Goal: Information Seeking & Learning: Learn about a topic

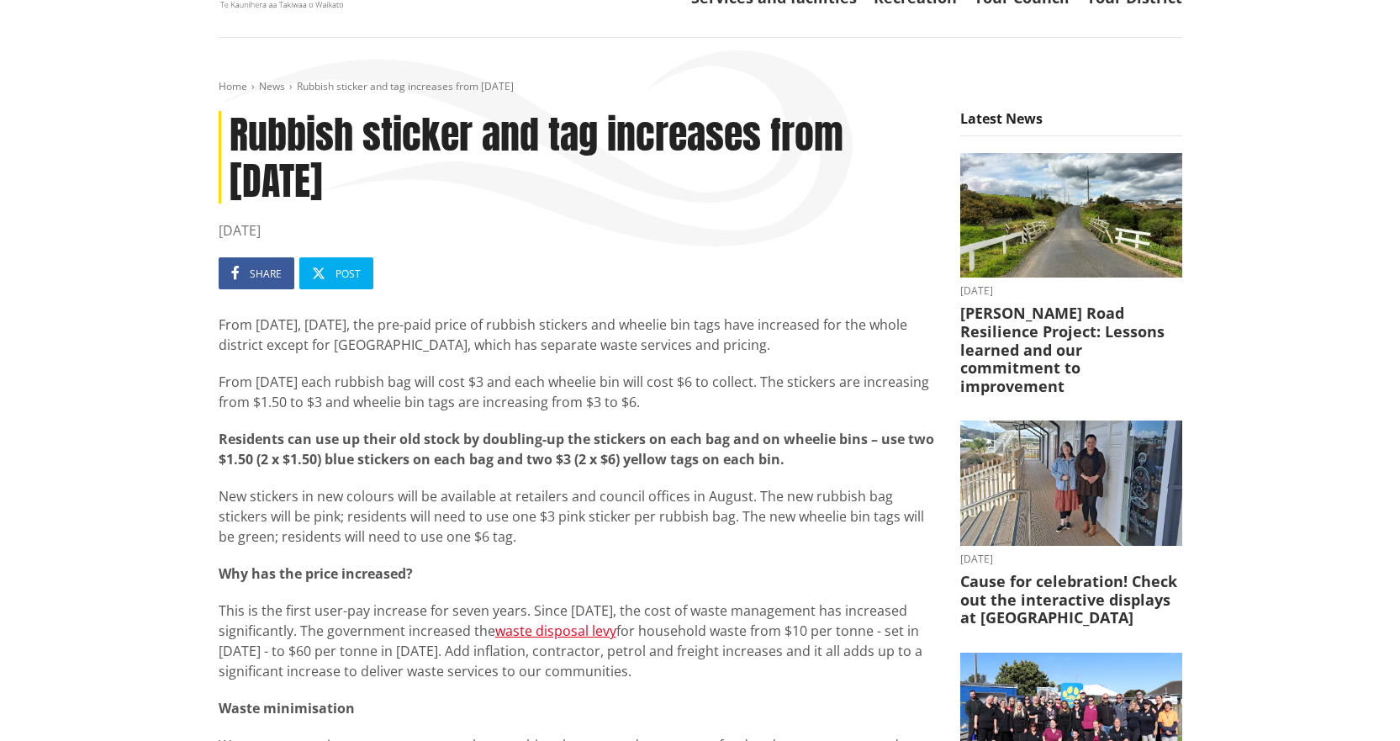
scroll to position [168, 0]
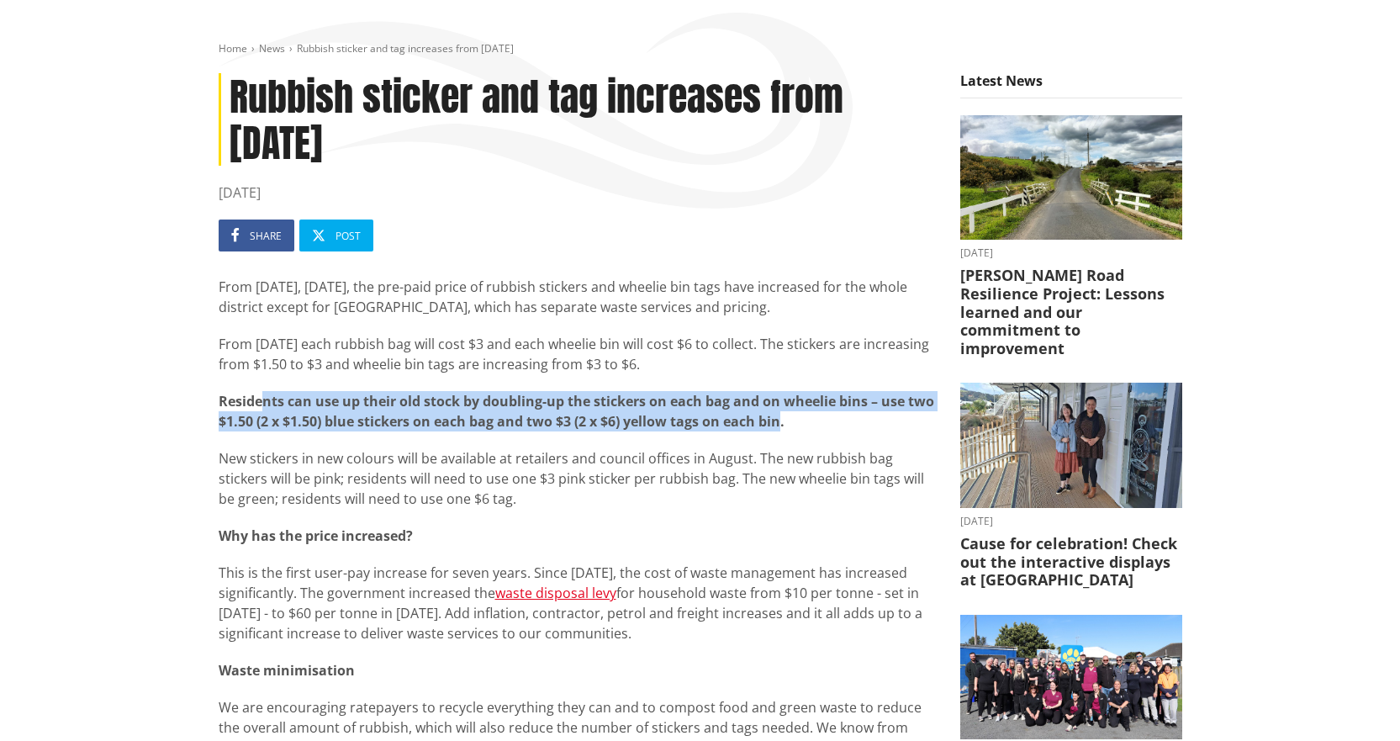
drag, startPoint x: 406, startPoint y: 402, endPoint x: 779, endPoint y: 428, distance: 373.5
click at [779, 428] on strong "Residents can use up their old stock by doubling-up the stickers on each bag an…" at bounding box center [577, 411] width 716 height 39
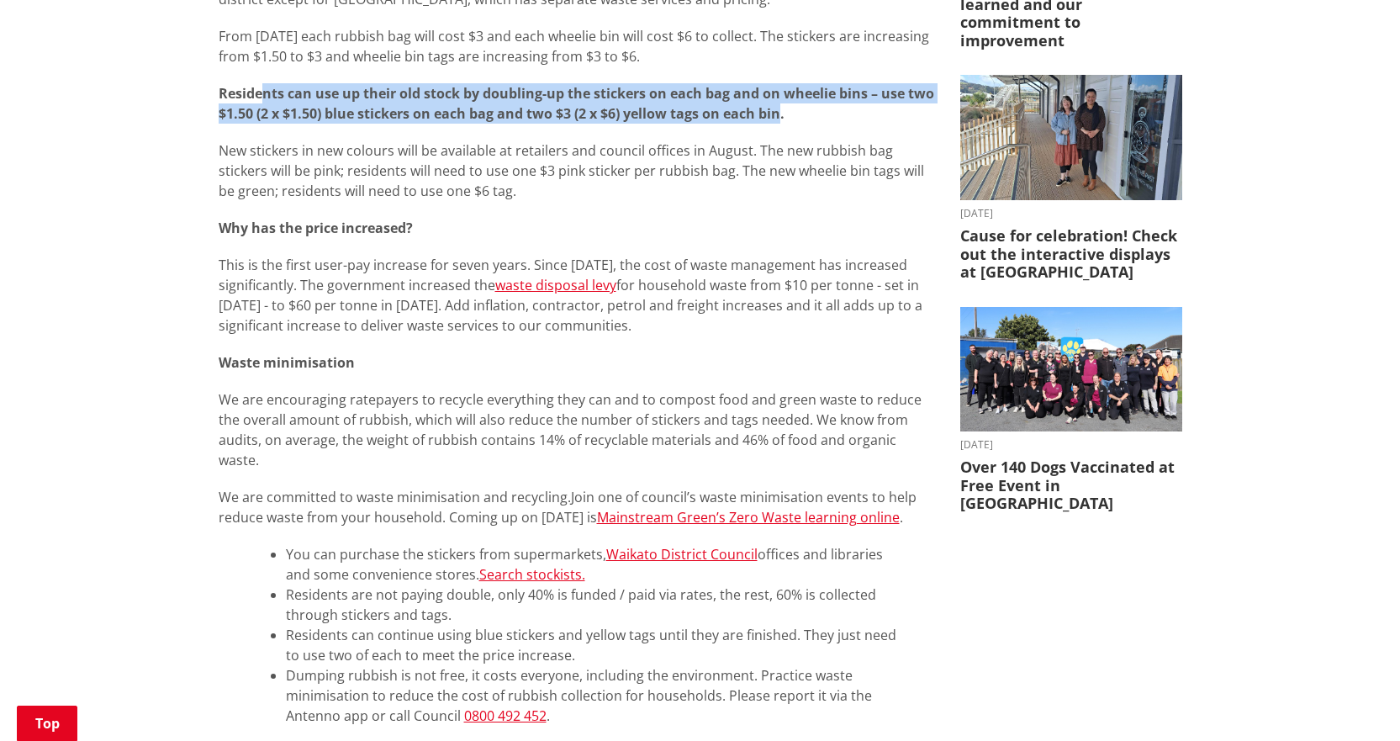
scroll to position [505, 0]
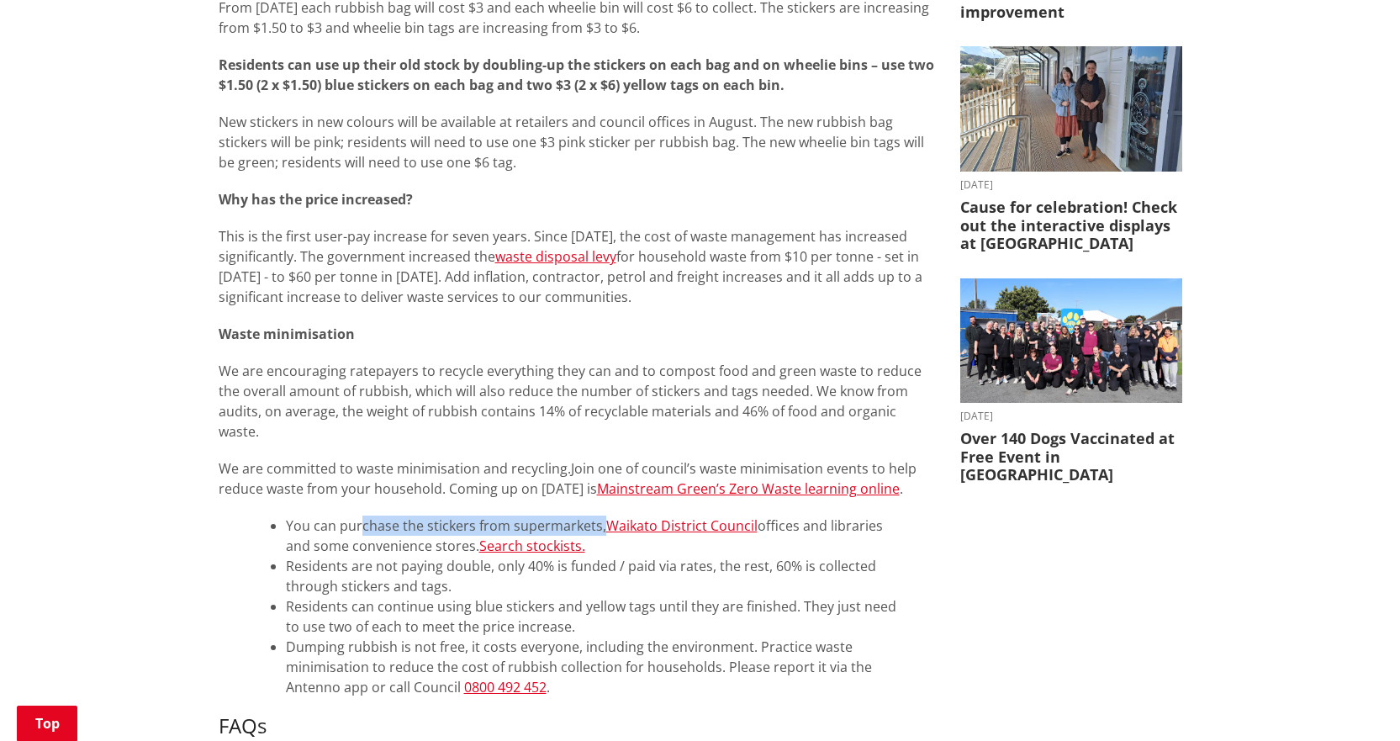
drag, startPoint x: 361, startPoint y: 512, endPoint x: 599, endPoint y: 499, distance: 238.4
click at [599, 516] on li "You can purchase the stickers from supermarkets, Waikato District Council offic…" at bounding box center [594, 536] width 616 height 40
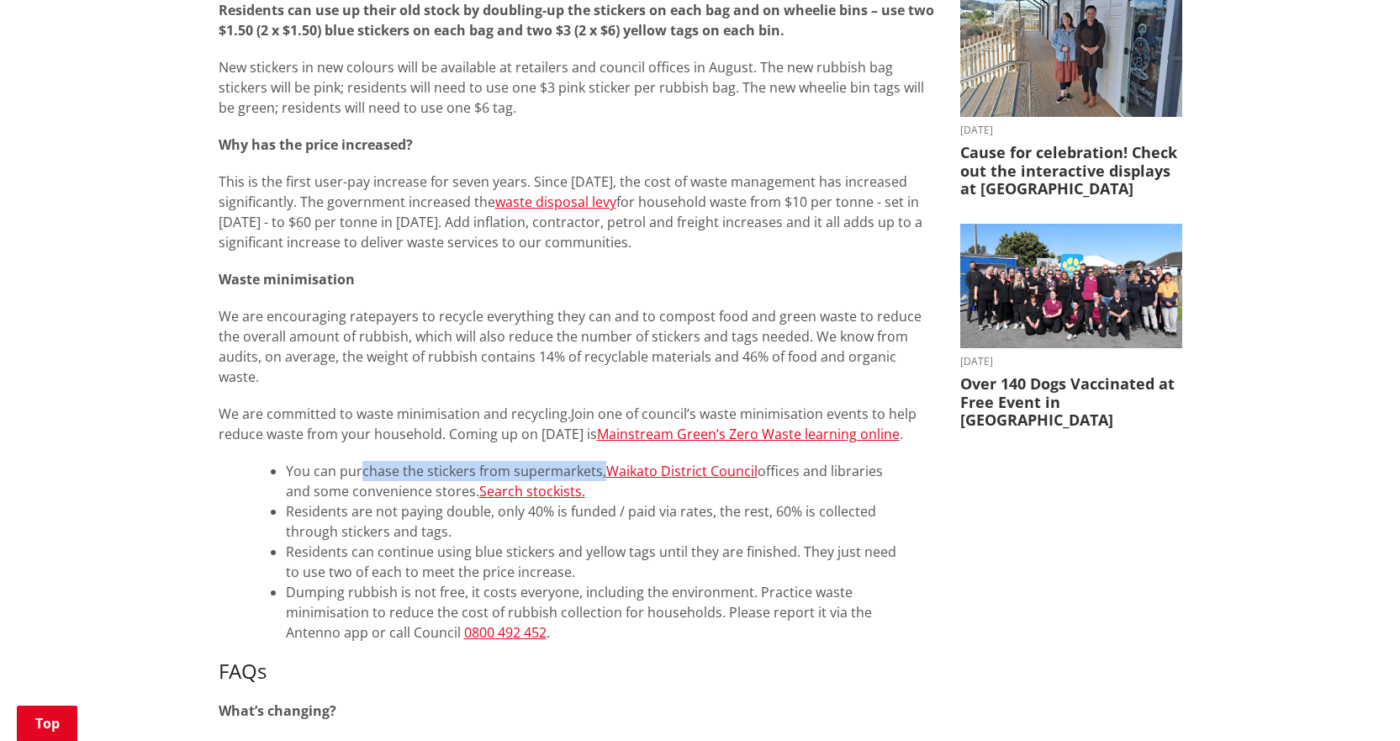
scroll to position [589, 0]
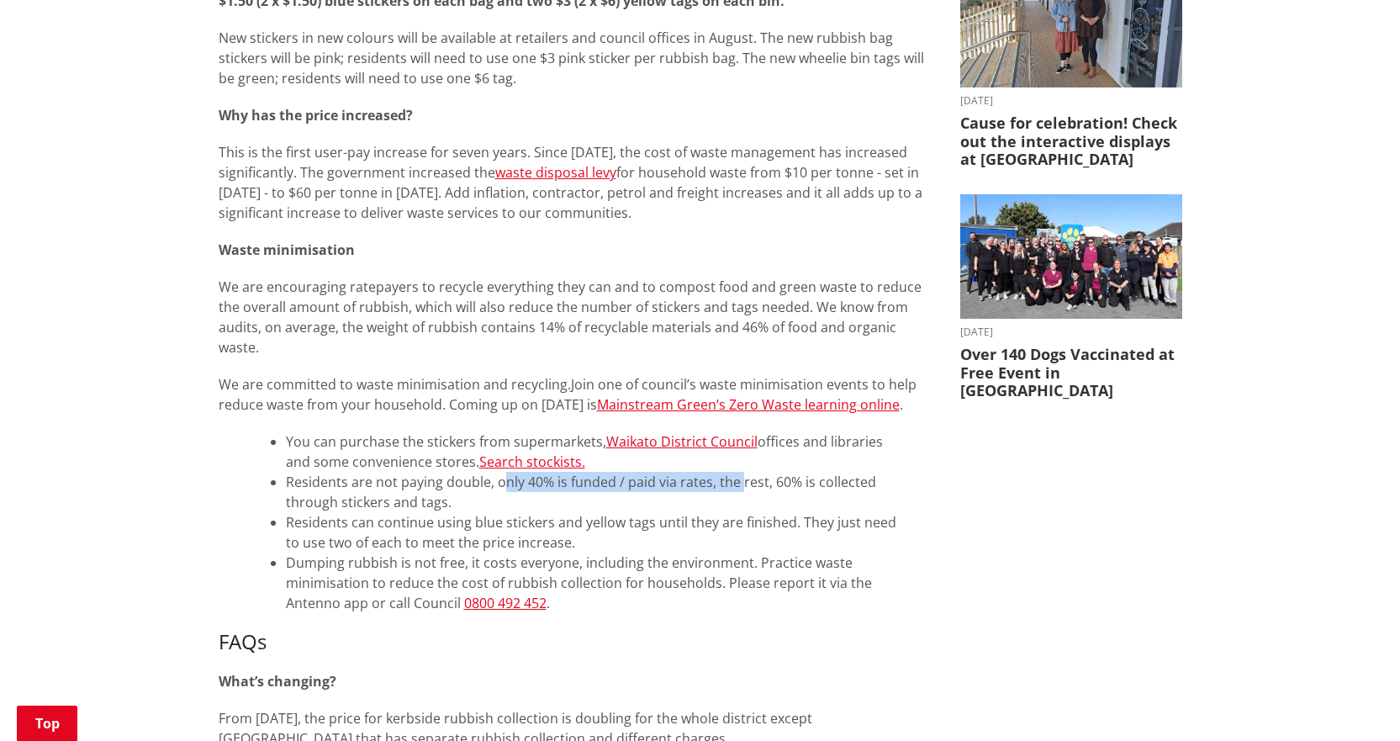
drag, startPoint x: 503, startPoint y: 462, endPoint x: 740, endPoint y: 463, distance: 237.2
click at [740, 472] on li "Residents are not paying double, only 40% is funded / paid via rates, the rest,…" at bounding box center [594, 492] width 616 height 40
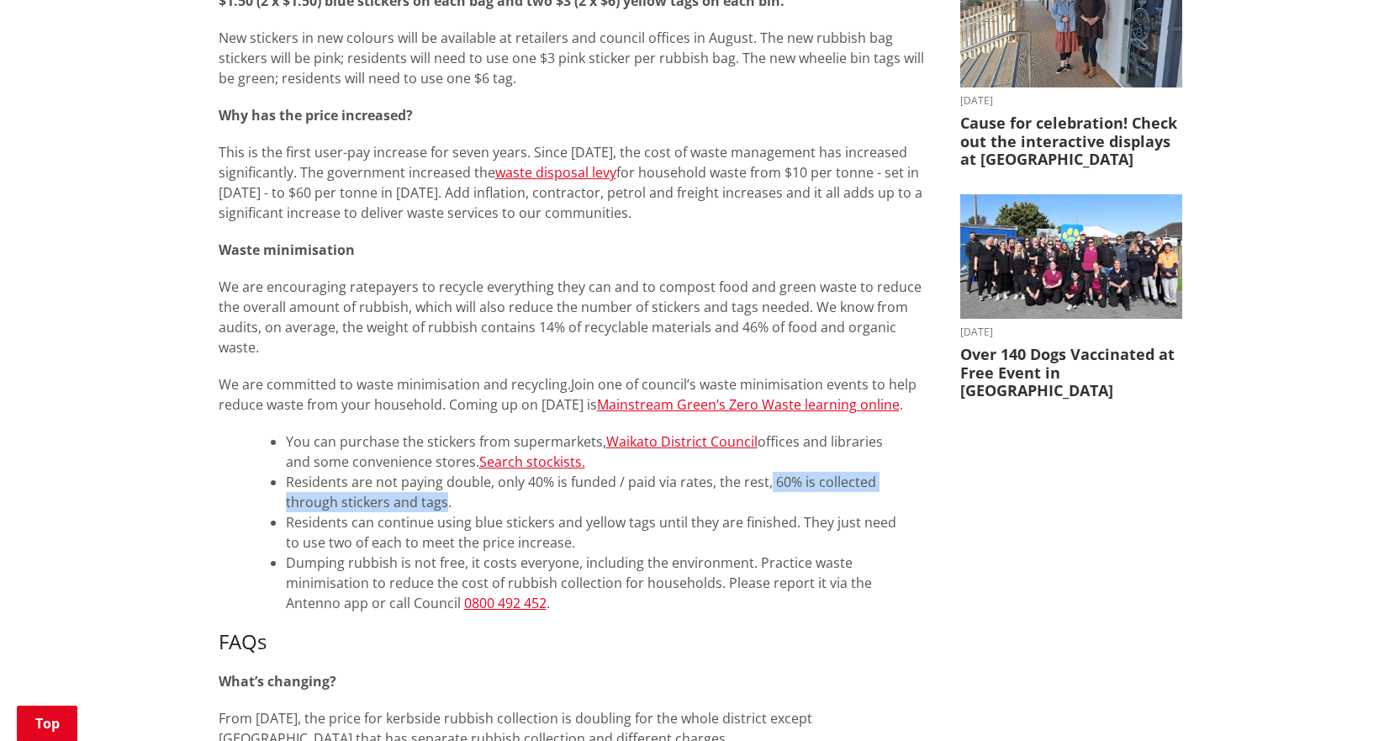
drag, startPoint x: 768, startPoint y: 464, endPoint x: 445, endPoint y: 484, distance: 323.5
click at [445, 484] on li "Residents are not paying double, only 40% is funded / paid via rates, the rest,…" at bounding box center [594, 492] width 616 height 40
click at [653, 481] on li "Residents are not paying double, only 40% is funded / paid via rates, the rest,…" at bounding box center [594, 492] width 616 height 40
drag, startPoint x: 465, startPoint y: 491, endPoint x: 774, endPoint y: 458, distance: 310.5
click at [774, 472] on li "Residents are not paying double, only 40% is funded / paid via rates, the rest,…" at bounding box center [594, 492] width 616 height 40
